Goal: Task Accomplishment & Management: Use online tool/utility

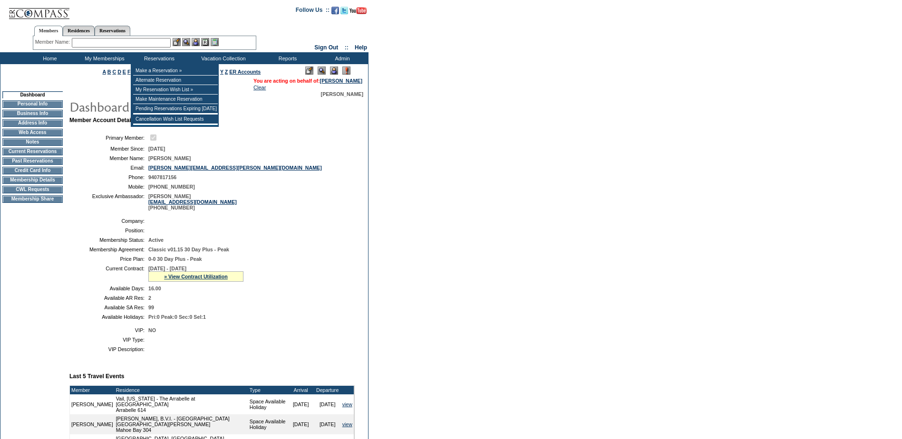
click at [134, 41] on input "text" at bounding box center [121, 43] width 99 height 10
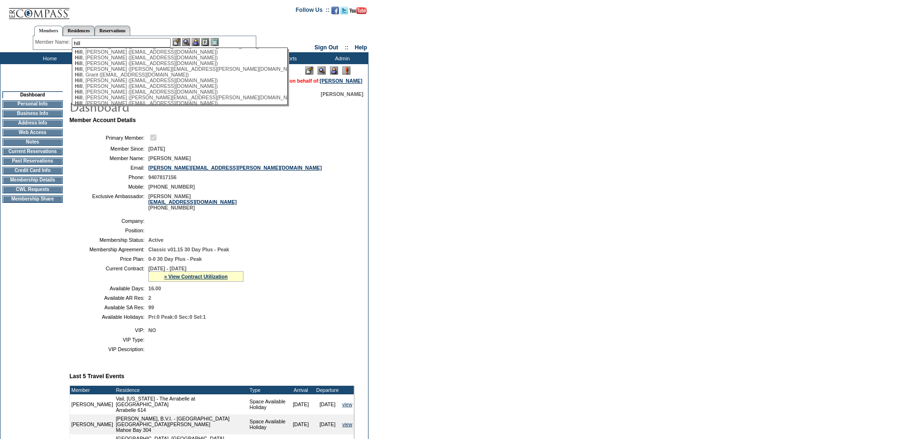
scroll to position [95, 0]
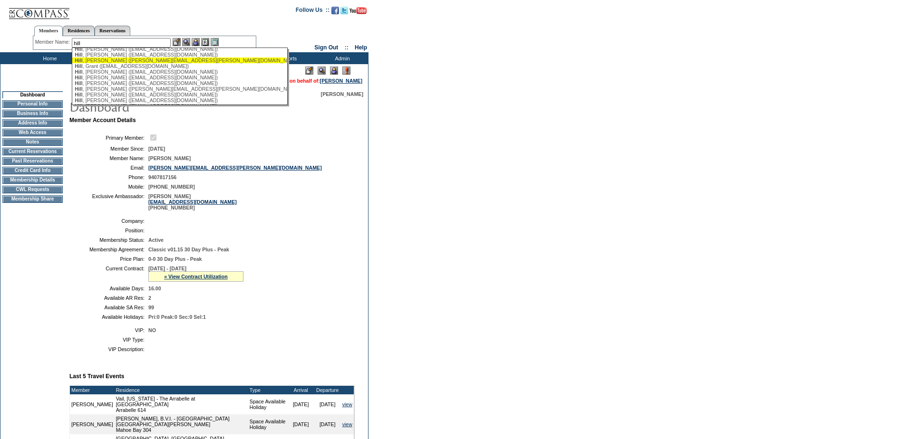
click at [123, 63] on div "[PERSON_NAME] ([PERSON_NAME][EMAIL_ADDRESS][PERSON_NAME][DOMAIN_NAME])" at bounding box center [179, 61] width 209 height 6
type input "[PERSON_NAME] ([PERSON_NAME][EMAIL_ADDRESS][PERSON_NAME][DOMAIN_NAME])"
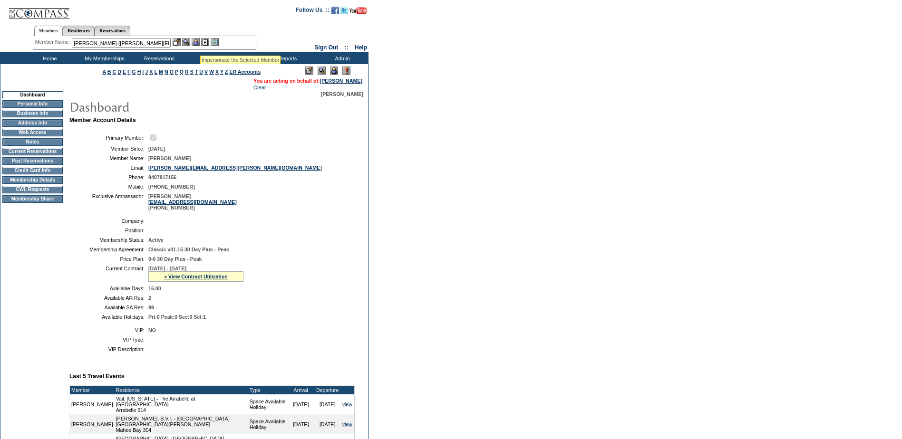
click at [197, 41] on img at bounding box center [196, 42] width 8 height 8
click at [190, 41] on img at bounding box center [186, 42] width 8 height 8
